Goal: Information Seeking & Learning: Find specific fact

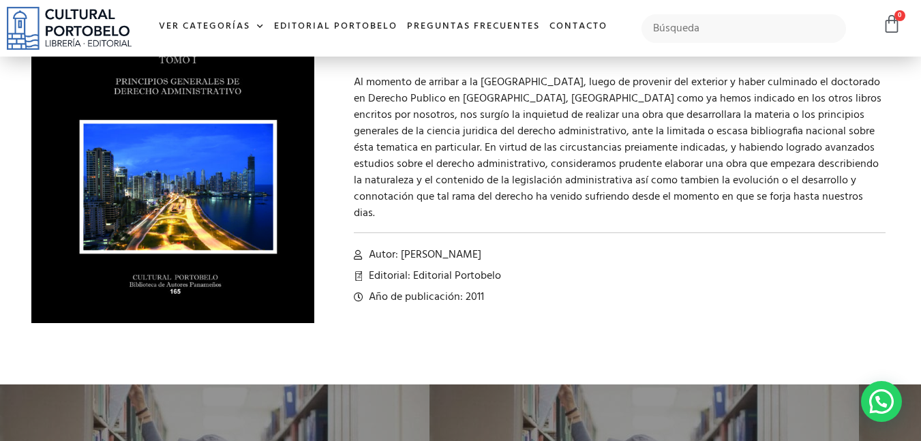
scroll to position [194, 0]
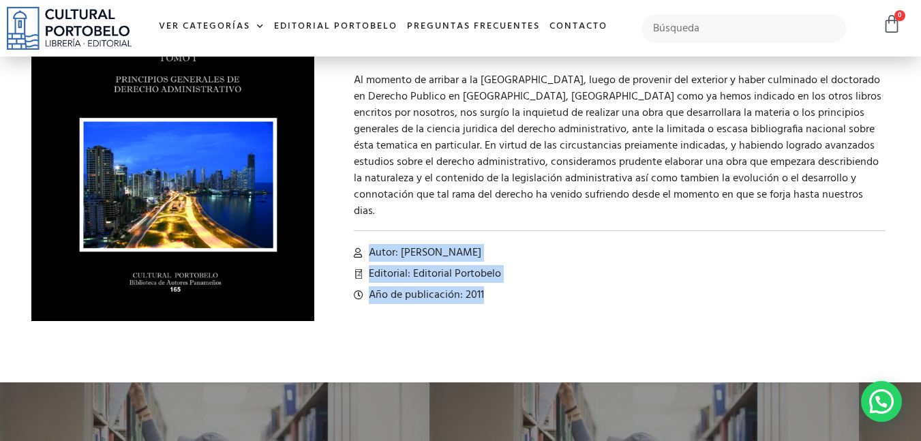
drag, startPoint x: 372, startPoint y: 235, endPoint x: 488, endPoint y: 282, distance: 124.5
click at [488, 282] on div "DERECHO ADMINISTRATIVO – TOMO I DERECHO ADMINISTRATIVO - TOMO I quantity 1 Add …" at bounding box center [609, 133] width 576 height 432
click at [464, 269] on div "DERECHO ADMINISTRATIVO – TOMO I DERECHO ADMINISTRATIVO - TOMO I quantity 1 Add …" at bounding box center [609, 133] width 576 height 432
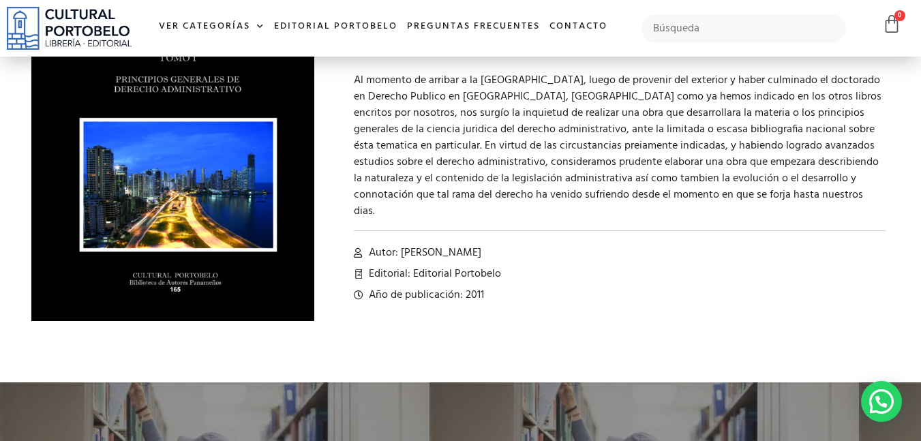
drag, startPoint x: 464, startPoint y: 269, endPoint x: 418, endPoint y: 278, distance: 46.5
click at [419, 287] on span "Año de publicación: 2011" at bounding box center [424, 295] width 119 height 16
drag, startPoint x: 480, startPoint y: 277, endPoint x: 438, endPoint y: 270, distance: 42.8
click at [438, 287] on span "Año de publicación: 2011" at bounding box center [424, 295] width 119 height 16
click at [476, 287] on span "Año de publicación: 2011" at bounding box center [424, 295] width 119 height 16
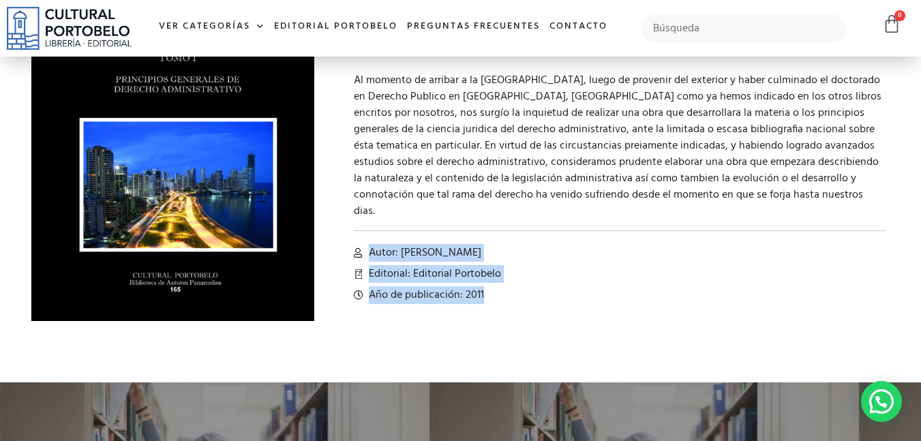
drag, startPoint x: 485, startPoint y: 279, endPoint x: 365, endPoint y: 235, distance: 127.3
click at [365, 235] on div "DERECHO ADMINISTRATIVO – TOMO I DERECHO ADMINISTRATIVO - TOMO I quantity 1 Add …" at bounding box center [609, 133] width 576 height 432
copy div "Autor: [PERSON_NAME] Editorial: Editorial Portobelo Año de publicación: 2011"
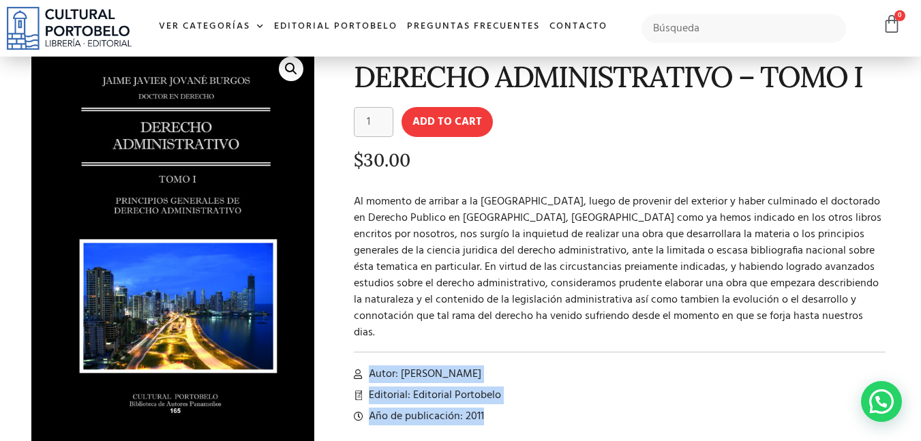
scroll to position [68, 0]
